Goal: Task Accomplishment & Management: Complete application form

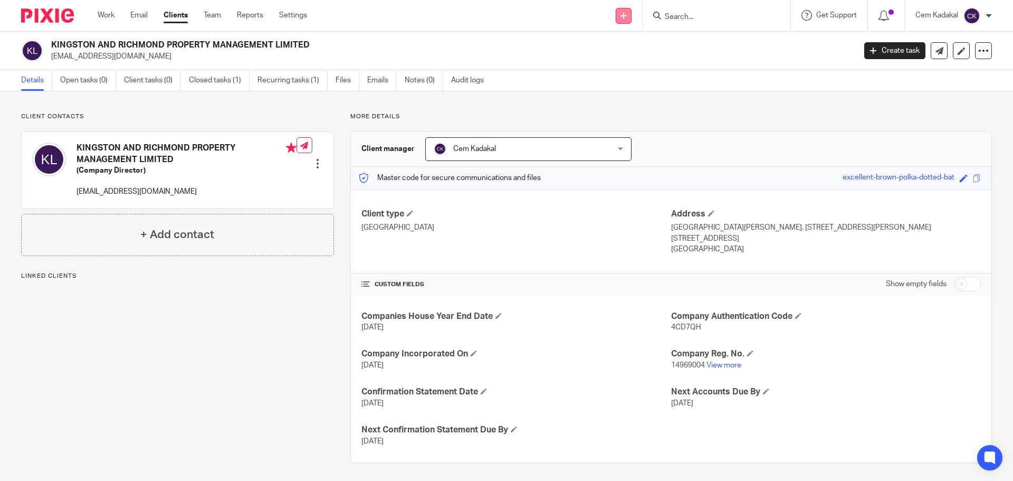
click at [622, 14] on icon at bounding box center [623, 16] width 6 height 6
click at [620, 81] on link "Add client" at bounding box center [622, 80] width 65 height 15
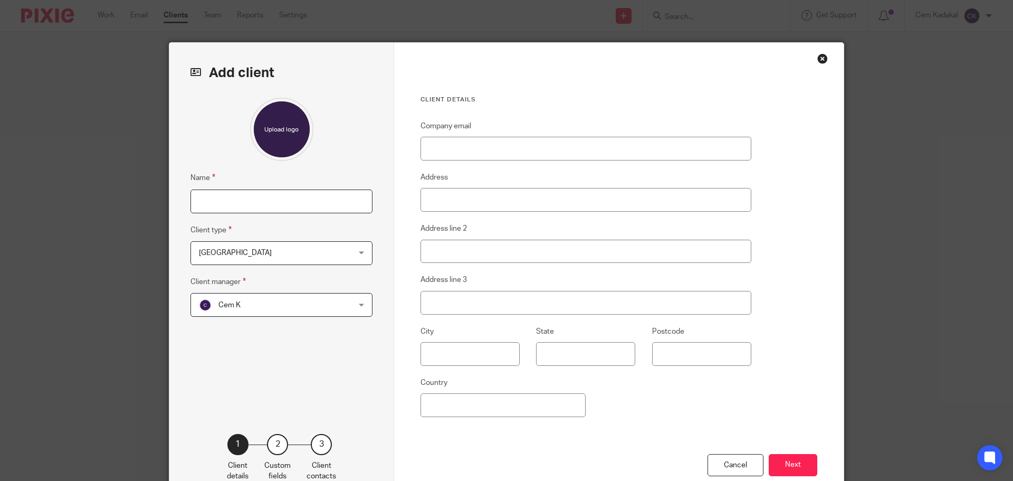
click at [247, 201] on input "Name" at bounding box center [281, 201] width 182 height 24
type input "[PERSON_NAME] Global Ltd"
click at [355, 254] on div "Ankara Ankara" at bounding box center [281, 253] width 182 height 24
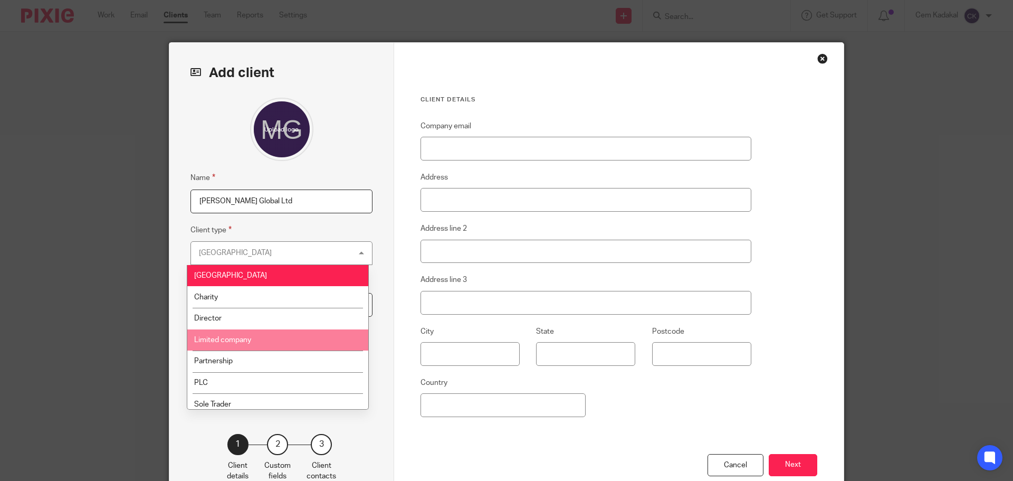
click at [252, 338] on li "Limited company" at bounding box center [277, 340] width 181 height 22
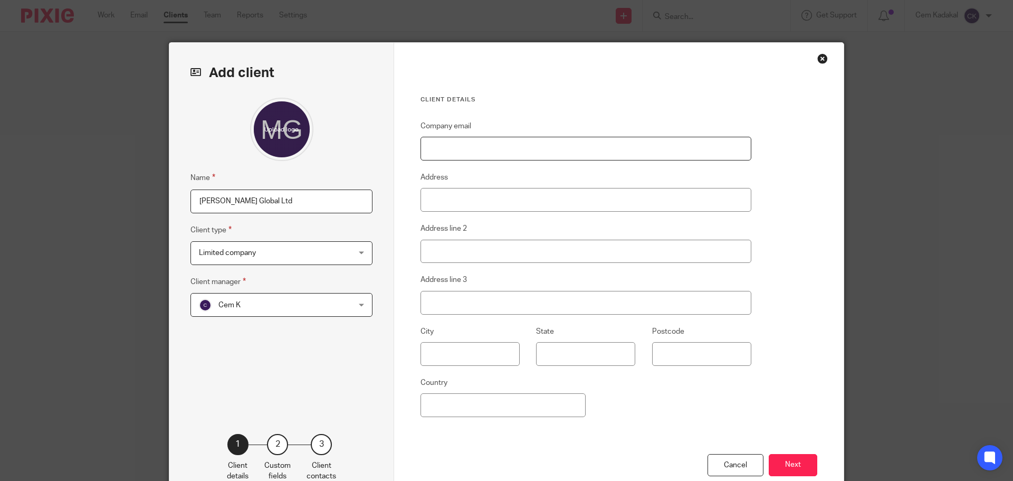
click at [455, 145] on input "Company email" at bounding box center [585, 149] width 331 height 24
type input "info@netaccounting.co.uk"
type input "Unit Da2 Sutherland House"
type input "43 Sutherland Road"
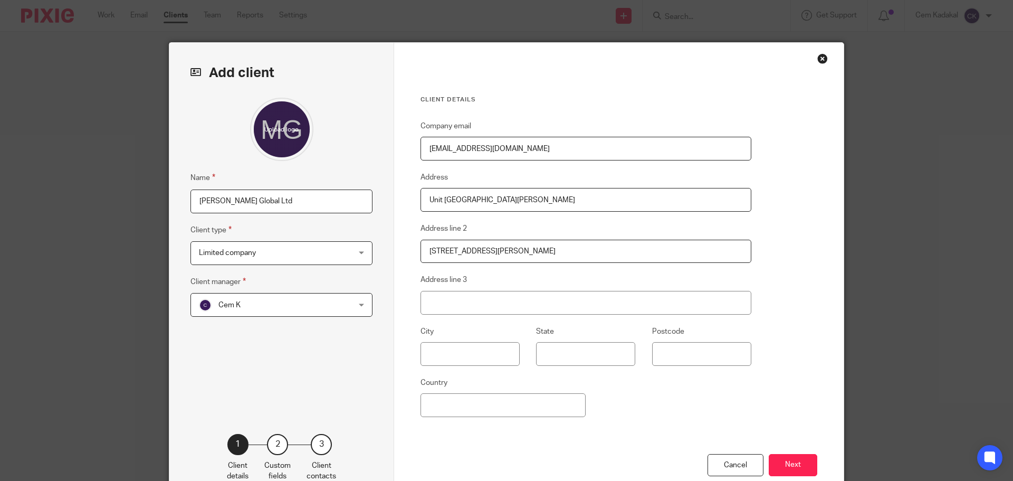
type input "London"
type input "E17 6BU"
type input "[GEOGRAPHIC_DATA]"
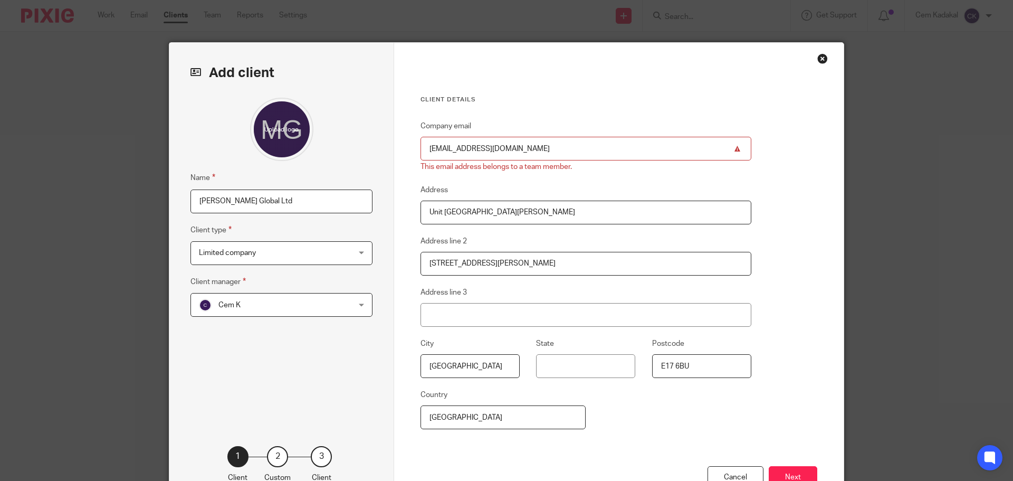
drag, startPoint x: 531, startPoint y: 212, endPoint x: 411, endPoint y: 214, distance: 119.8
click at [411, 214] on div "Client details Company email info@netaccounting.co.uk This email address belong…" at bounding box center [618, 279] width 449 height 472
click at [589, 186] on fieldset "Address Unit Da2 Sutherland House" at bounding box center [585, 204] width 331 height 41
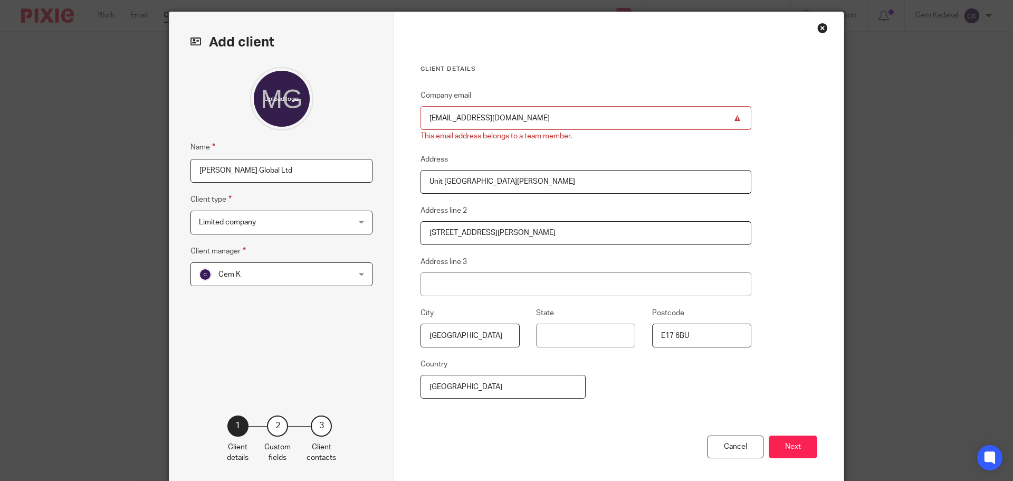
scroll to position [39, 0]
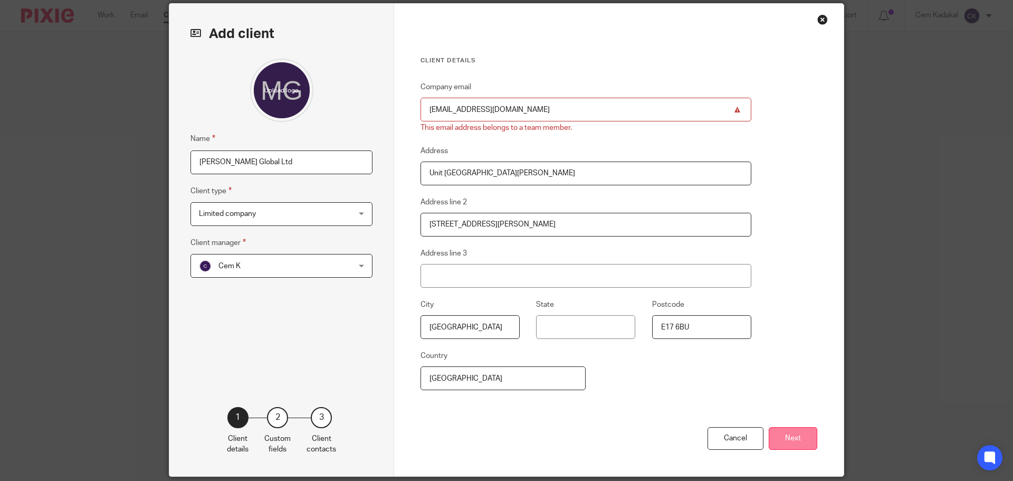
click at [783, 439] on button "Next" at bounding box center [793, 438] width 49 height 23
drag, startPoint x: 514, startPoint y: 110, endPoint x: 409, endPoint y: 111, distance: 105.0
click at [409, 111] on div "Client details Company email info@netaccounting.co.uk This email address belong…" at bounding box center [618, 240] width 449 height 472
click at [771, 120] on div "Client details Company email info@netaccounting.co.uk This email address belong…" at bounding box center [618, 240] width 449 height 472
drag, startPoint x: 518, startPoint y: 110, endPoint x: 383, endPoint y: 110, distance: 134.5
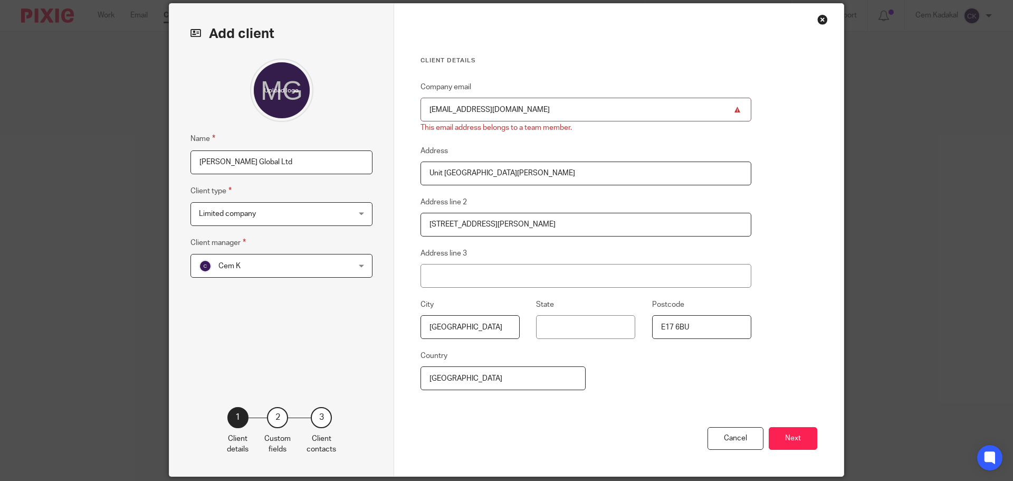
click at [383, 110] on div "Add client Name Mel Global Ltd Client type Limited company Limited company Anka…" at bounding box center [506, 240] width 674 height 472
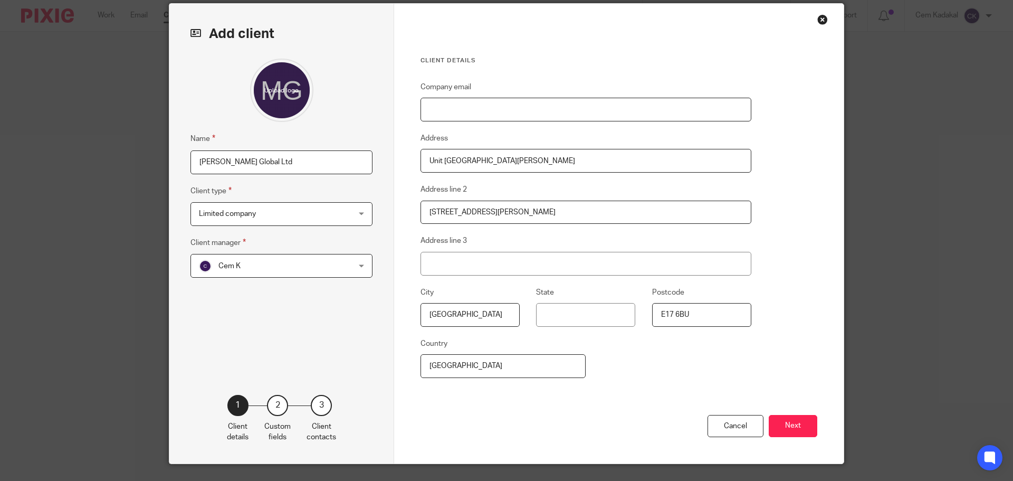
paste input "[EMAIL_ADDRESS][DOMAIN_NAME]"
type input "[EMAIL_ADDRESS][DOMAIN_NAME]"
drag, startPoint x: 523, startPoint y: 162, endPoint x: 373, endPoint y: 164, distance: 149.3
click at [373, 163] on div "Add client Name Mel Global Ltd Client type Limited company Limited company Anka…" at bounding box center [506, 233] width 674 height 459
drag, startPoint x: 694, startPoint y: 313, endPoint x: 561, endPoint y: 311, distance: 132.9
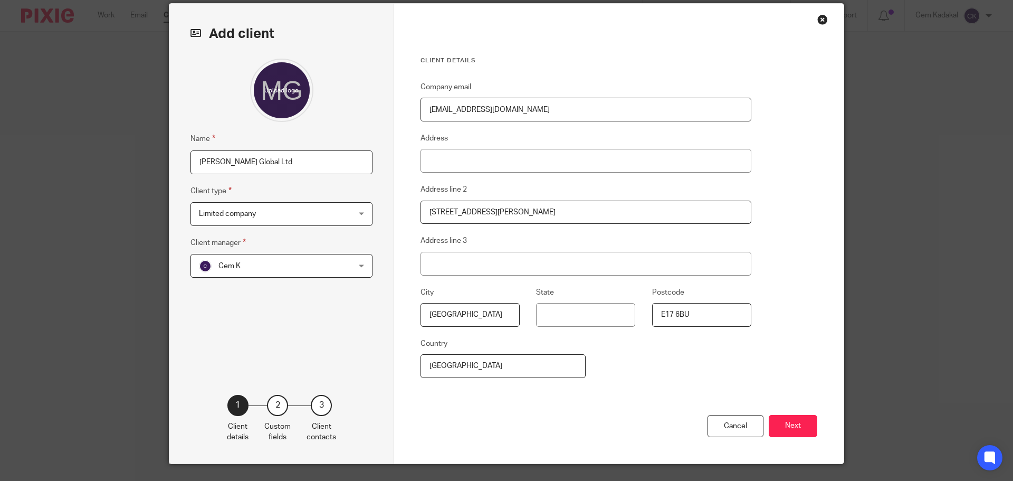
click at [561, 311] on div "City London State Postcode E17 6BU" at bounding box center [577, 311] width 347 height 51
type input "N21 1PR"
click at [459, 165] on input "Address" at bounding box center [585, 161] width 331 height 24
paste input "Flat 5, Pine Court"
type input "Flat 5, Pine Court"
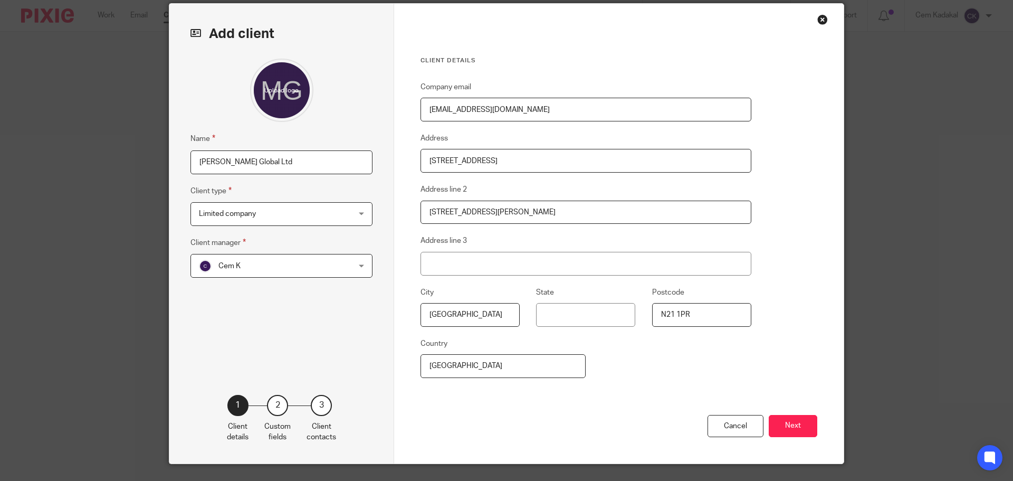
drag, startPoint x: 521, startPoint y: 213, endPoint x: 321, endPoint y: 214, distance: 200.4
click at [321, 214] on div "Add client Name Mel Global Ltd Client type Limited company Limited company Anka…" at bounding box center [506, 233] width 674 height 459
paste input "Chaseville Park Road"
type input "Chaseville Park Road"
click at [790, 423] on button "Next" at bounding box center [793, 426] width 49 height 23
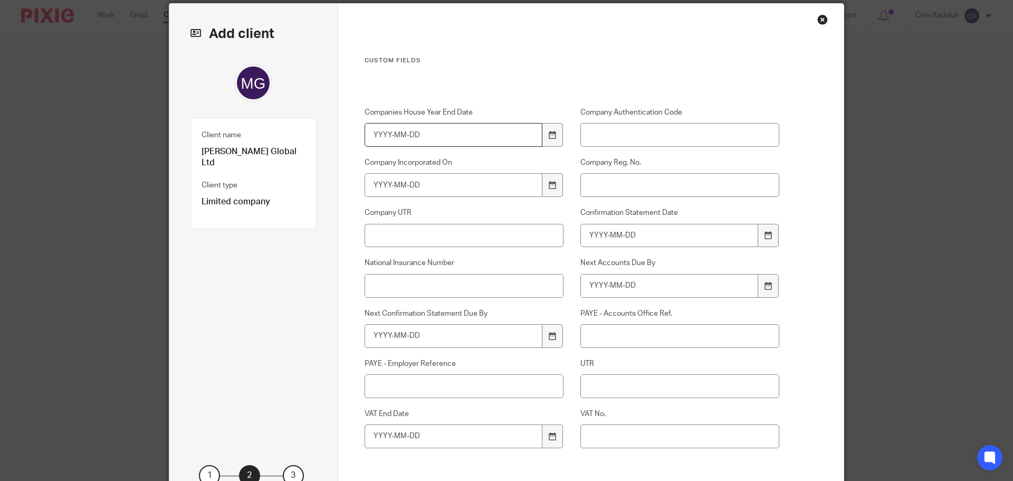
click at [467, 134] on input "Companies House Year End Date" at bounding box center [453, 135] width 178 height 24
type input "2026-05-31"
click at [443, 181] on input "Company Incorporated On" at bounding box center [453, 185] width 178 height 24
type input "1"
type input "2020-09-03"
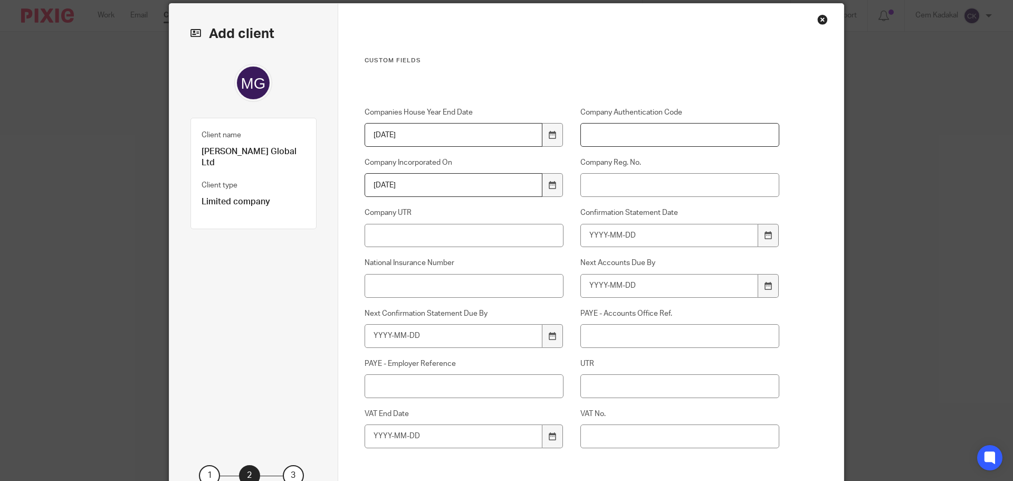
click at [616, 128] on input "Company Authentication Code" at bounding box center [679, 135] width 199 height 24
paste input "RCXN4U"
type input "RCXN4U"
click at [623, 185] on input "Company Reg. No." at bounding box center [679, 185] width 199 height 24
click at [399, 236] on input "Company UTR" at bounding box center [463, 236] width 199 height 24
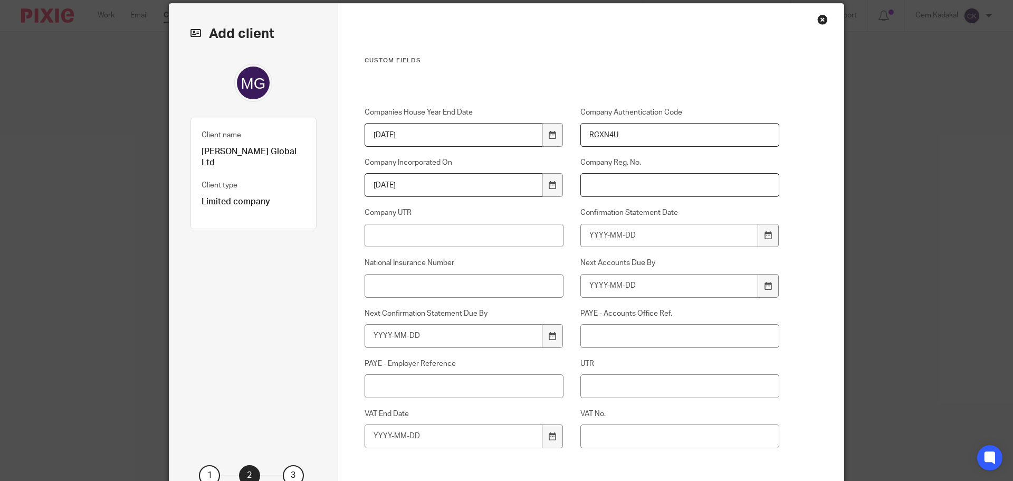
click at [593, 191] on input "Company Reg. No." at bounding box center [679, 185] width 199 height 24
paste input "12854194"
type input "12854194"
click at [419, 233] on input "Company UTR" at bounding box center [463, 236] width 199 height 24
paste input "1903413848"
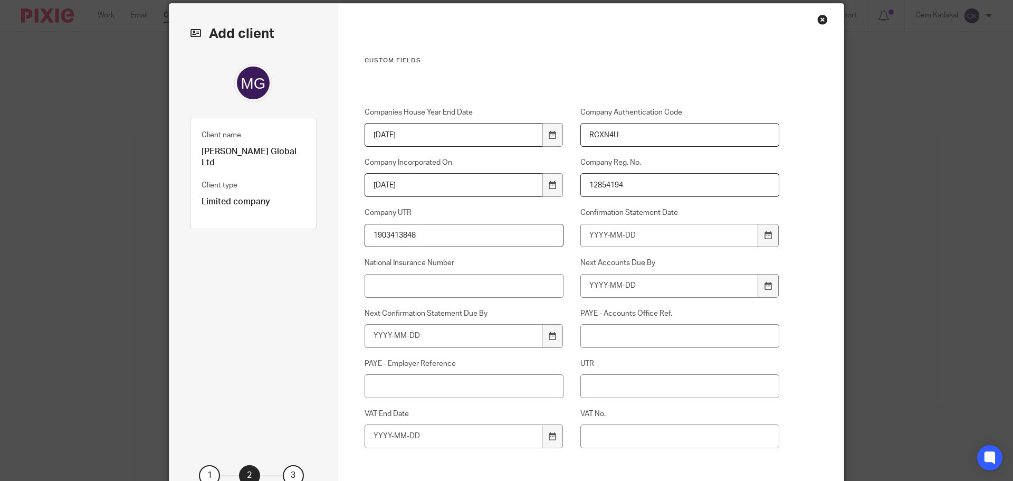
type input "1903413848"
click at [645, 237] on input "Confirmation Statement Date" at bounding box center [669, 236] width 178 height 24
type input "2025-09-02"
click at [642, 295] on input "Next Accounts Due By" at bounding box center [669, 286] width 178 height 24
type input "2027-02-28"
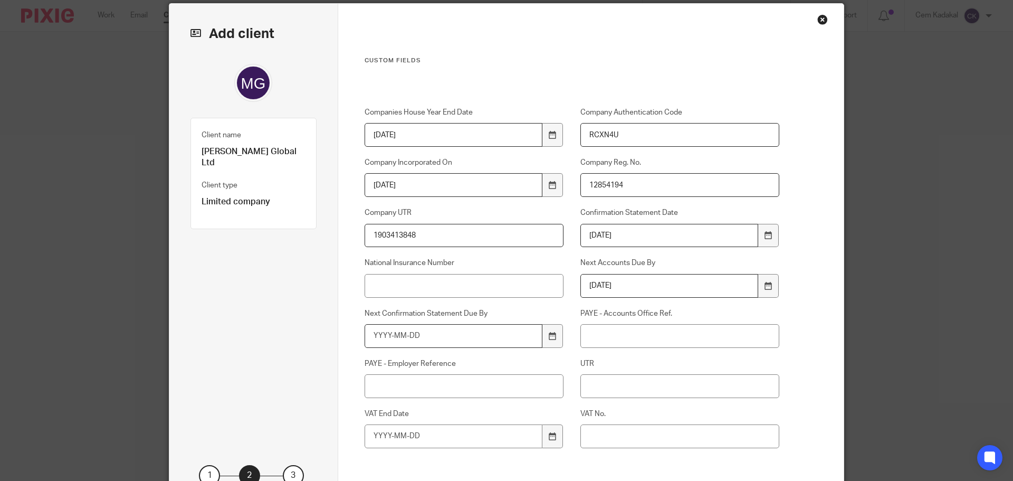
click at [467, 338] on input "Next Confirmation Statement Due By" at bounding box center [453, 336] width 178 height 24
type input "2025-09-16"
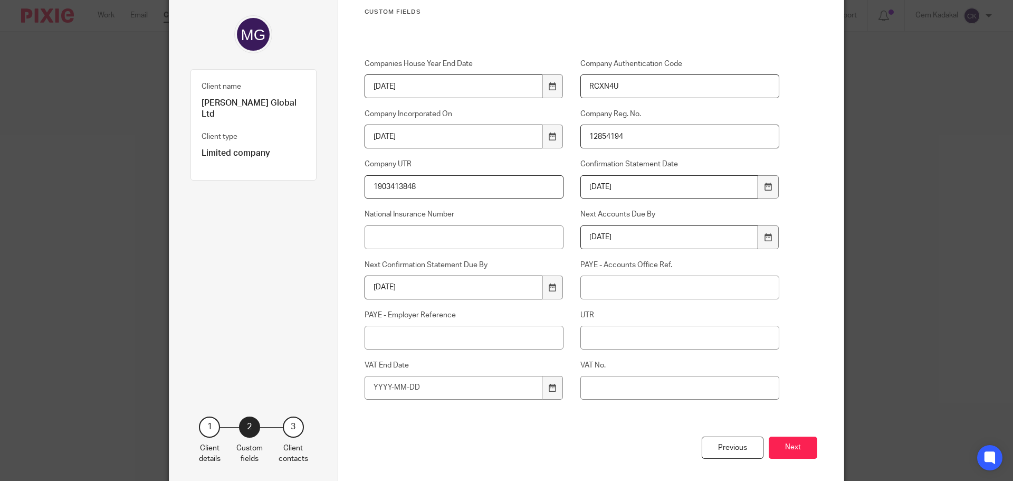
scroll to position [97, 0]
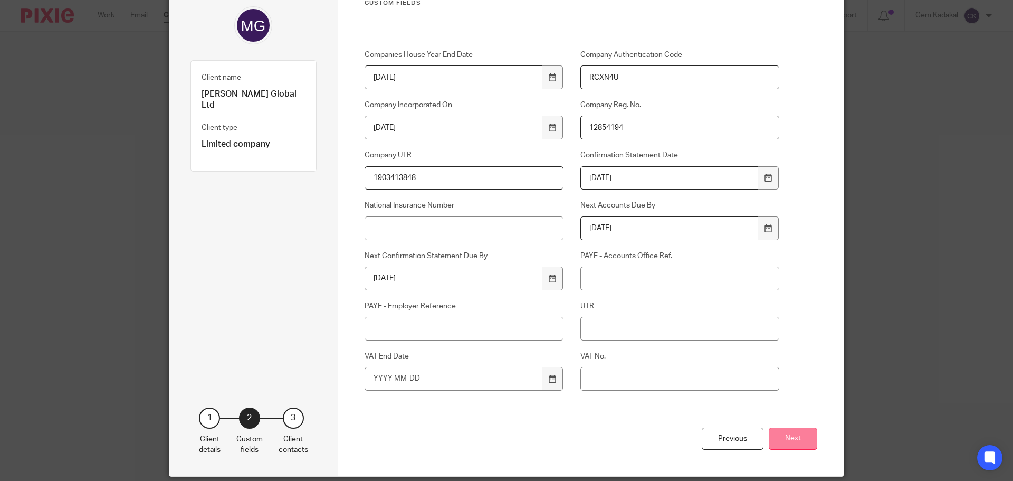
click at [794, 436] on button "Next" at bounding box center [793, 438] width 49 height 23
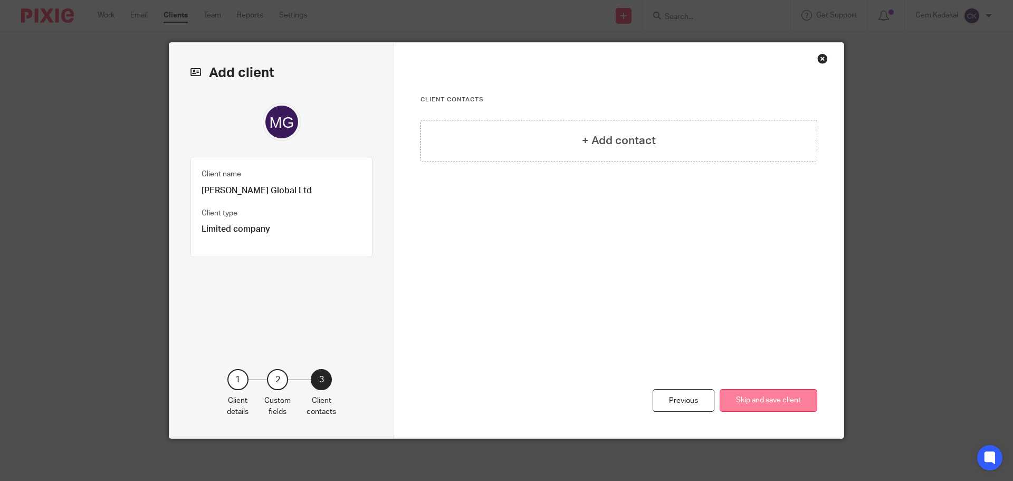
click at [752, 397] on button "Skip and save client" at bounding box center [768, 400] width 98 height 23
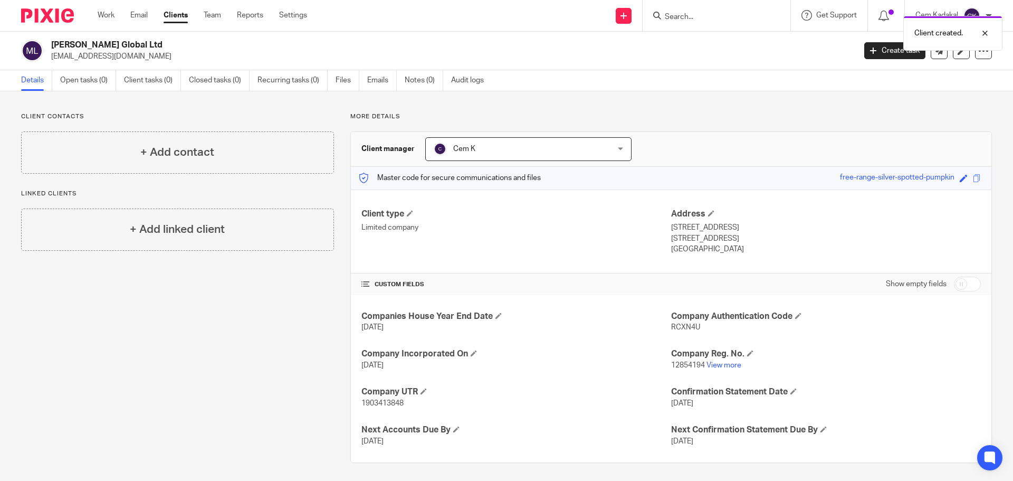
click at [169, 16] on link "Clients" at bounding box center [176, 15] width 24 height 11
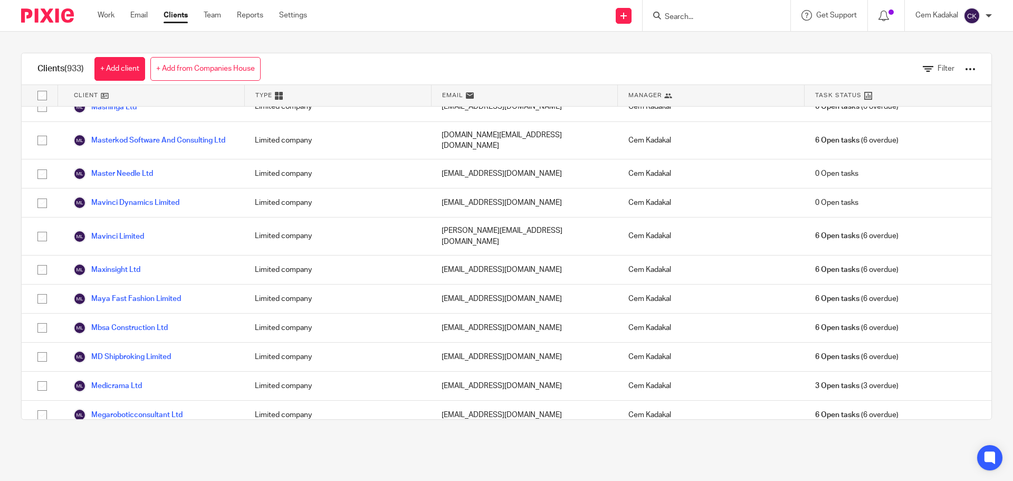
scroll to position [16145, 0]
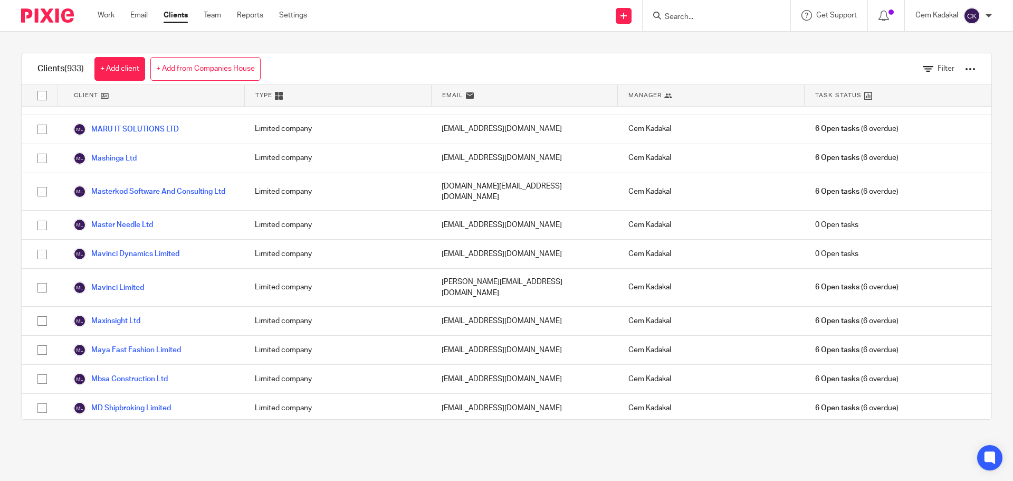
click at [965, 69] on div at bounding box center [970, 69] width 11 height 11
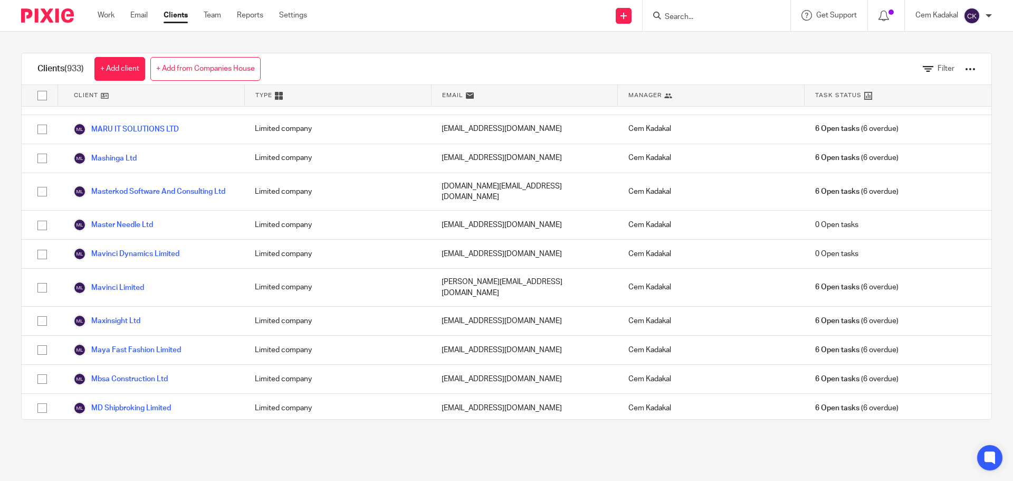
drag, startPoint x: 632, startPoint y: 296, endPoint x: 700, endPoint y: 342, distance: 82.5
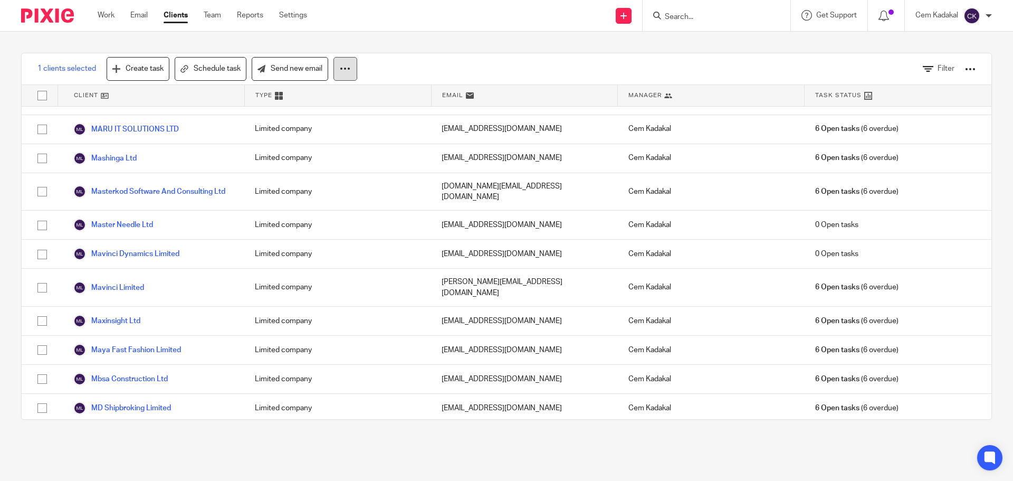
click at [343, 65] on icon at bounding box center [345, 68] width 11 height 11
click at [965, 66] on div at bounding box center [970, 69] width 11 height 11
checkbox input "false"
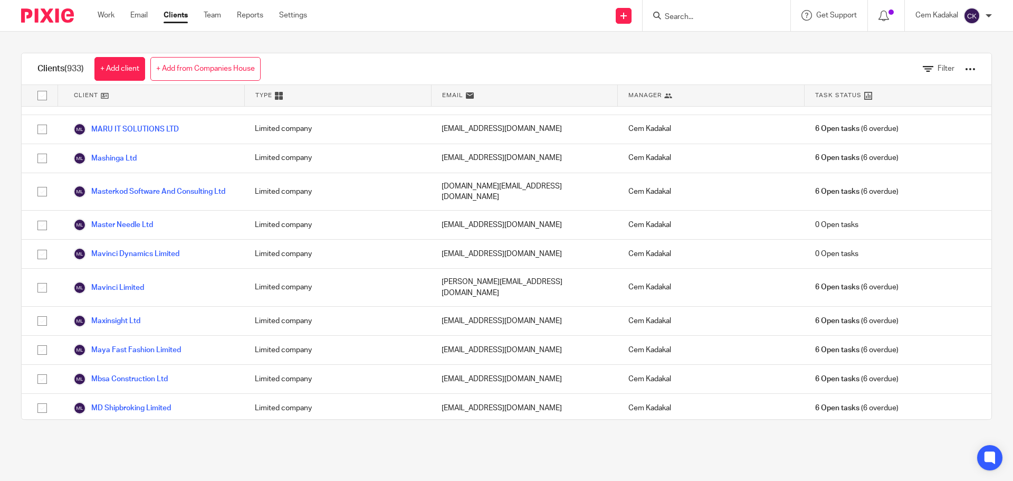
drag, startPoint x: 42, startPoint y: 294, endPoint x: 51, endPoint y: 294, distance: 9.0
checkbox input "true"
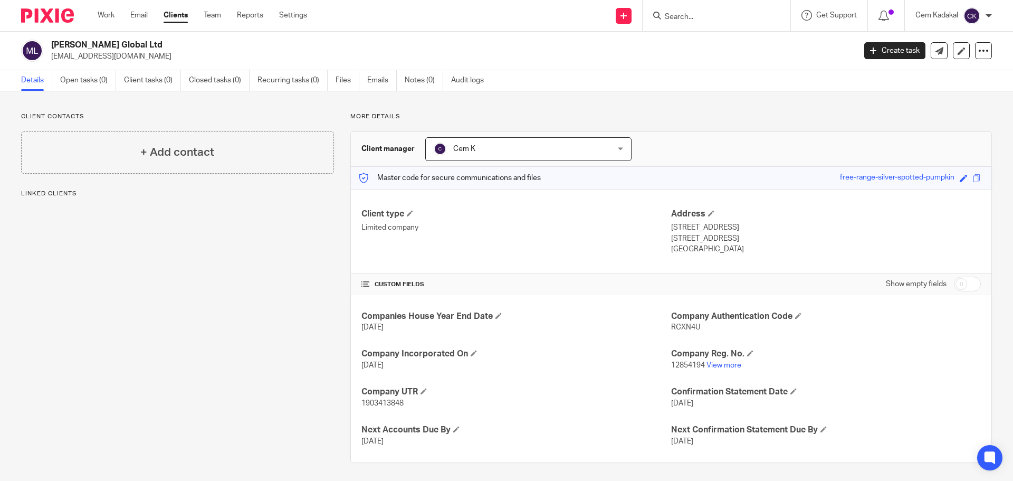
click at [618, 148] on div "Cem K Cem K" at bounding box center [528, 149] width 206 height 24
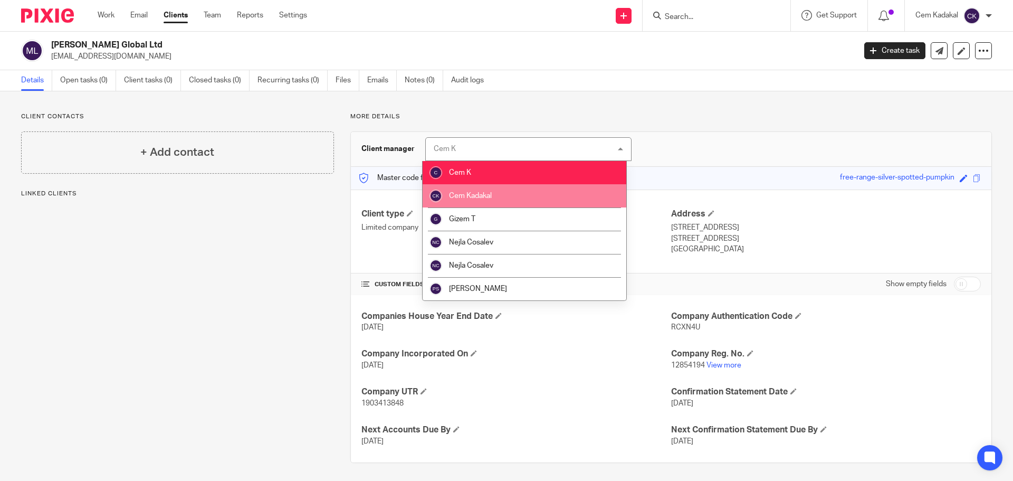
click at [520, 191] on li "Cem Kadakal" at bounding box center [525, 195] width 204 height 23
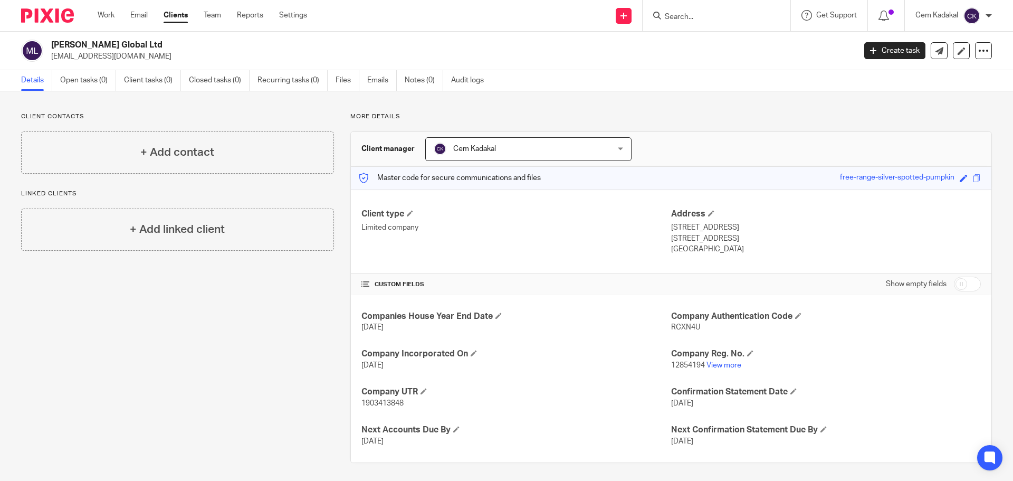
click at [176, 12] on link "Clients" at bounding box center [176, 15] width 24 height 11
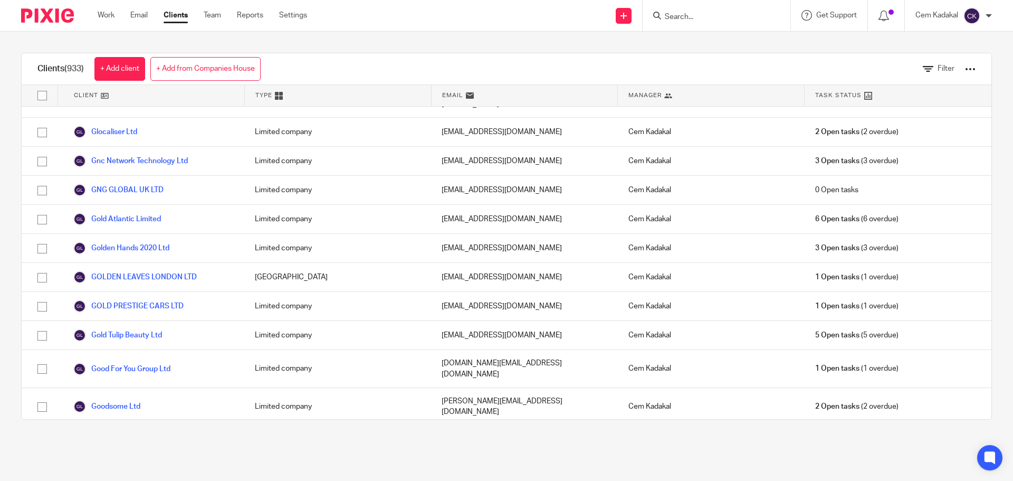
scroll to position [11001, 0]
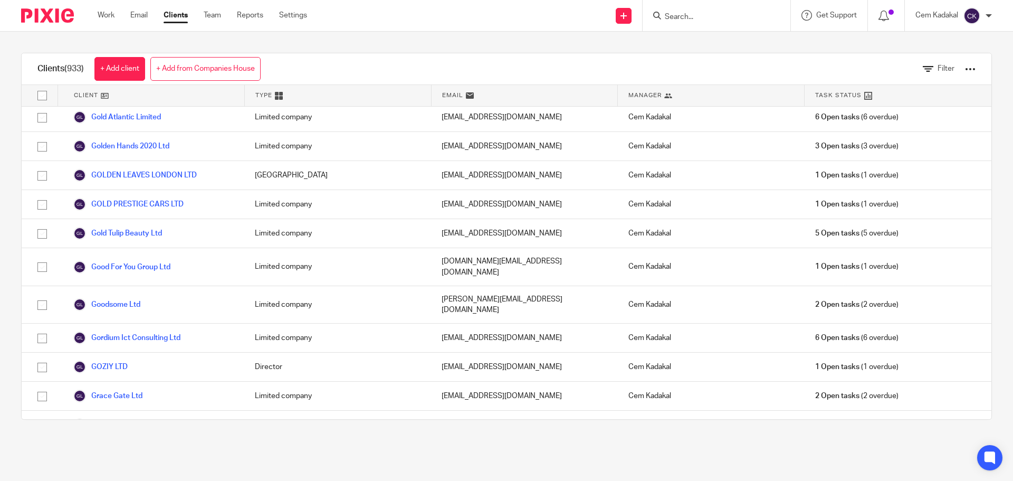
click at [133, 476] on link "GRKN Studios Management Ltd" at bounding box center [135, 482] width 124 height 13
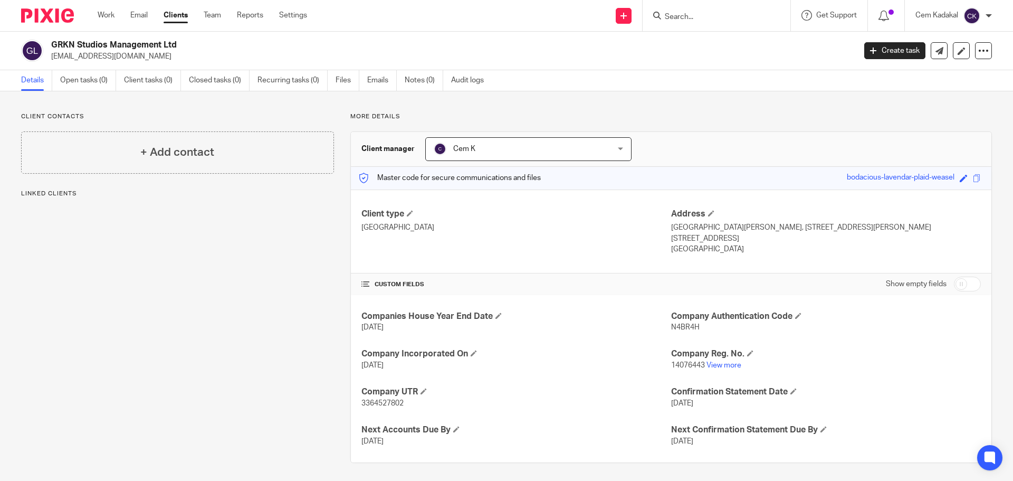
click at [612, 147] on div "Cem K Cem K" at bounding box center [528, 149] width 206 height 24
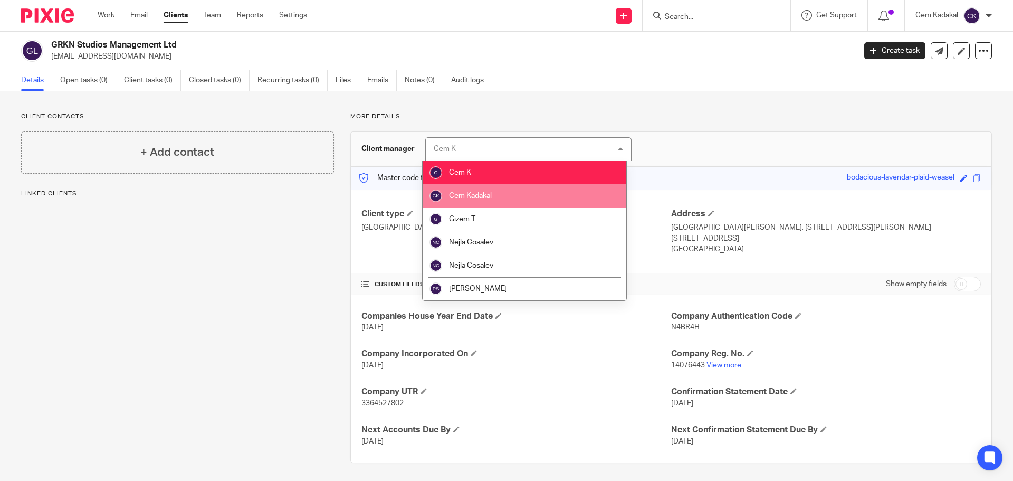
click at [514, 194] on li "Cem Kadakal" at bounding box center [525, 195] width 204 height 23
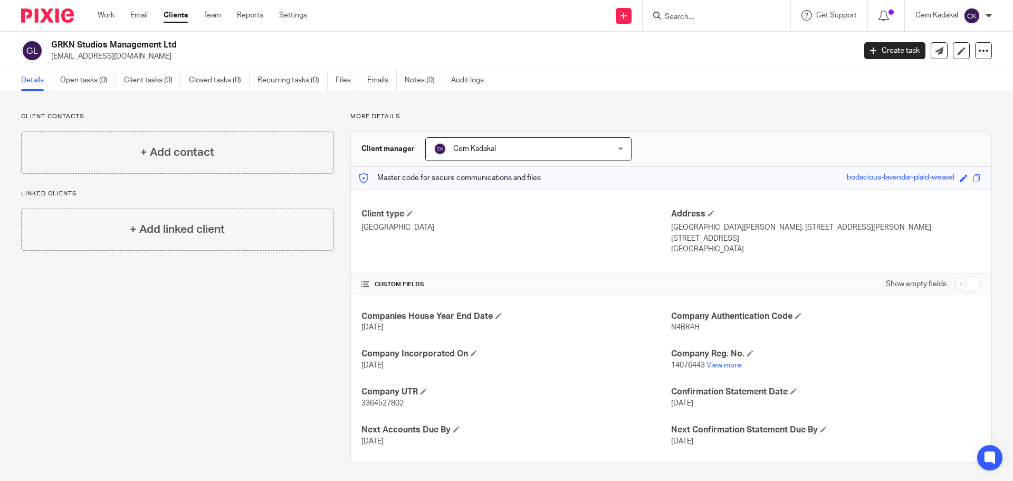
click at [179, 11] on link "Clients" at bounding box center [176, 15] width 24 height 11
